Goal: Navigation & Orientation: Find specific page/section

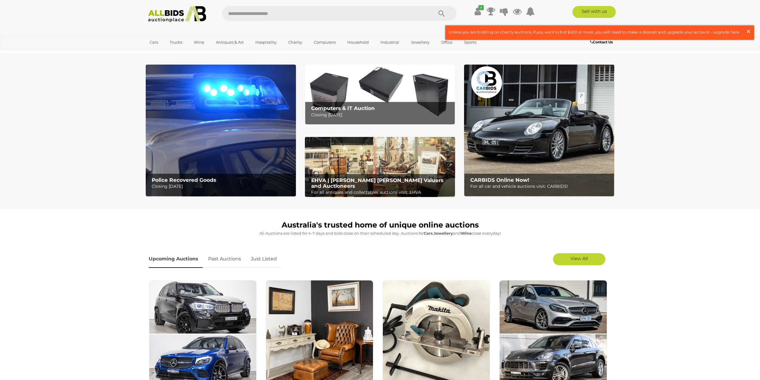
click at [748, 30] on span "×" at bounding box center [748, 31] width 5 height 12
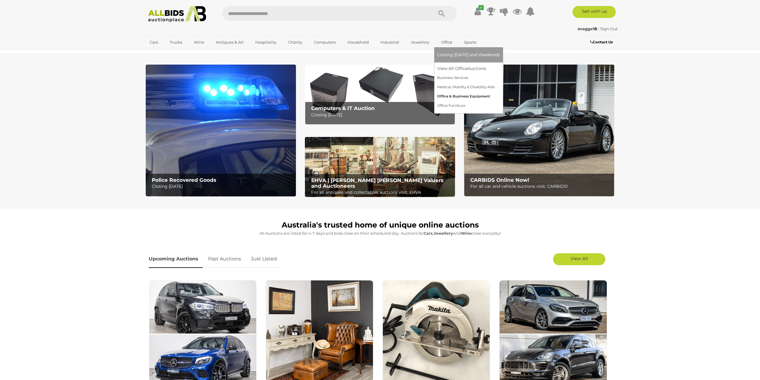
click at [450, 96] on link "Office & Business Equipment" at bounding box center [468, 96] width 63 height 9
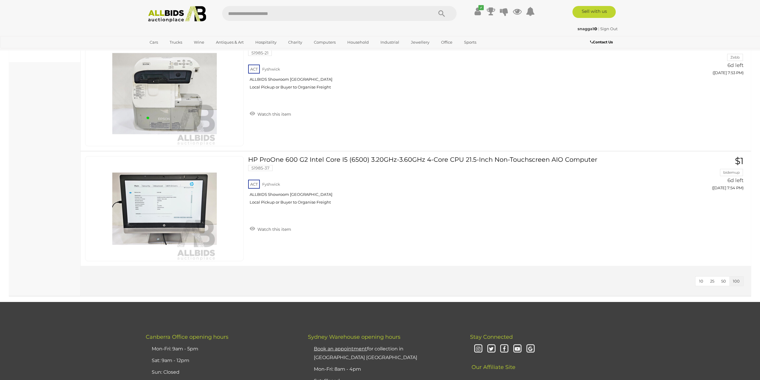
scroll to position [358, 0]
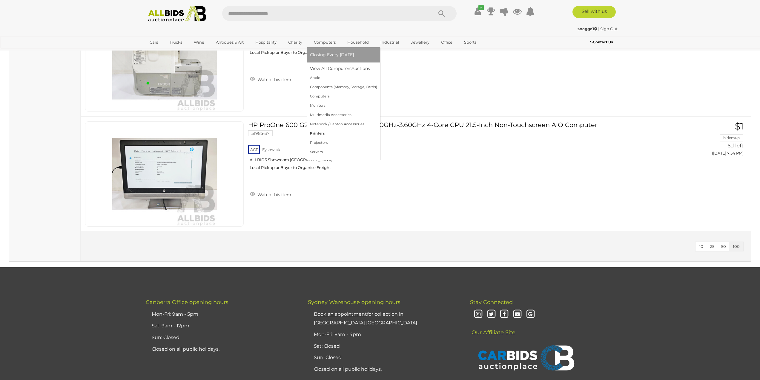
click at [318, 134] on link "Printers" at bounding box center [343, 133] width 67 height 9
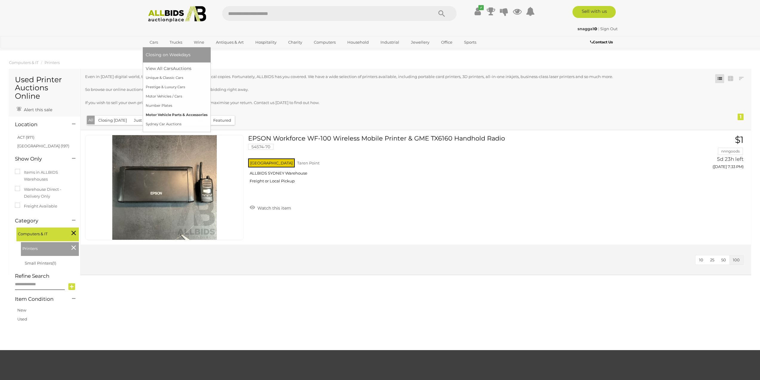
click at [154, 114] on link "Motor Vehicle Parts & Accessories" at bounding box center [177, 114] width 62 height 9
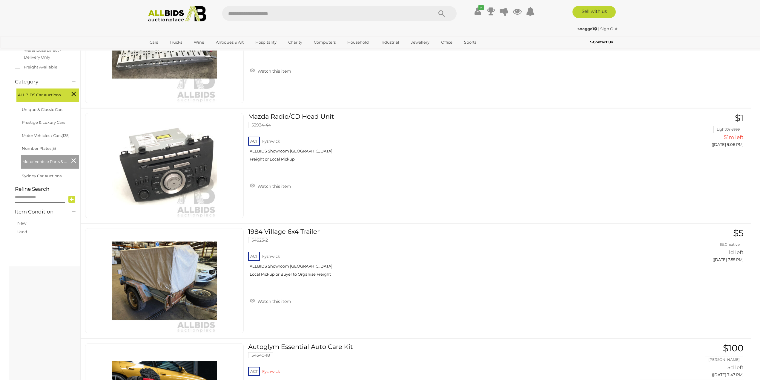
scroll to position [119, 0]
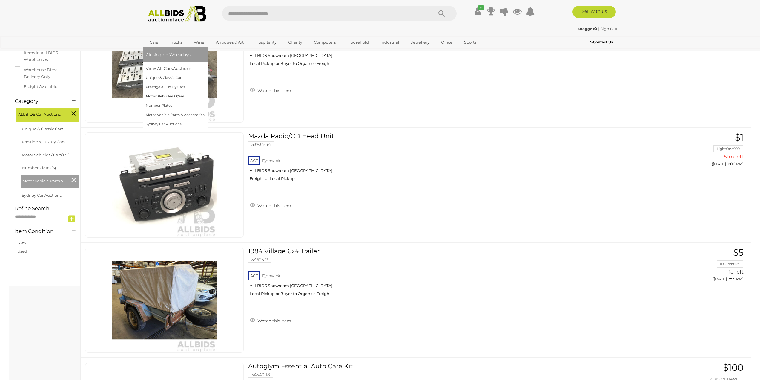
click at [159, 95] on link "Motor Vehicles / Cars" at bounding box center [175, 96] width 59 height 9
